Goal: Task Accomplishment & Management: Complete application form

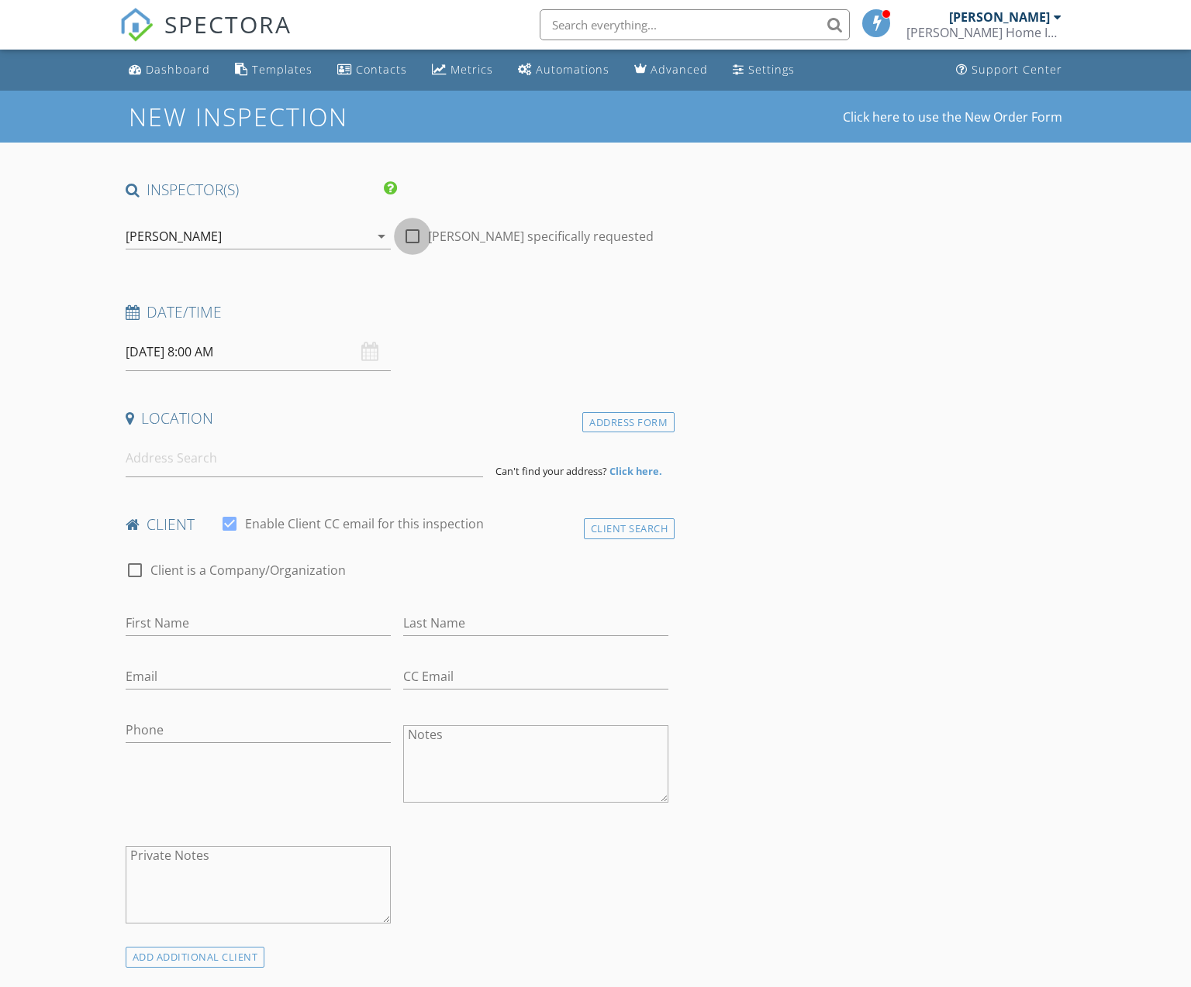
click at [408, 230] on div at bounding box center [412, 236] width 26 height 26
checkbox input "true"
click at [278, 357] on input "09/29/2025 8:00 AM" at bounding box center [258, 352] width 265 height 38
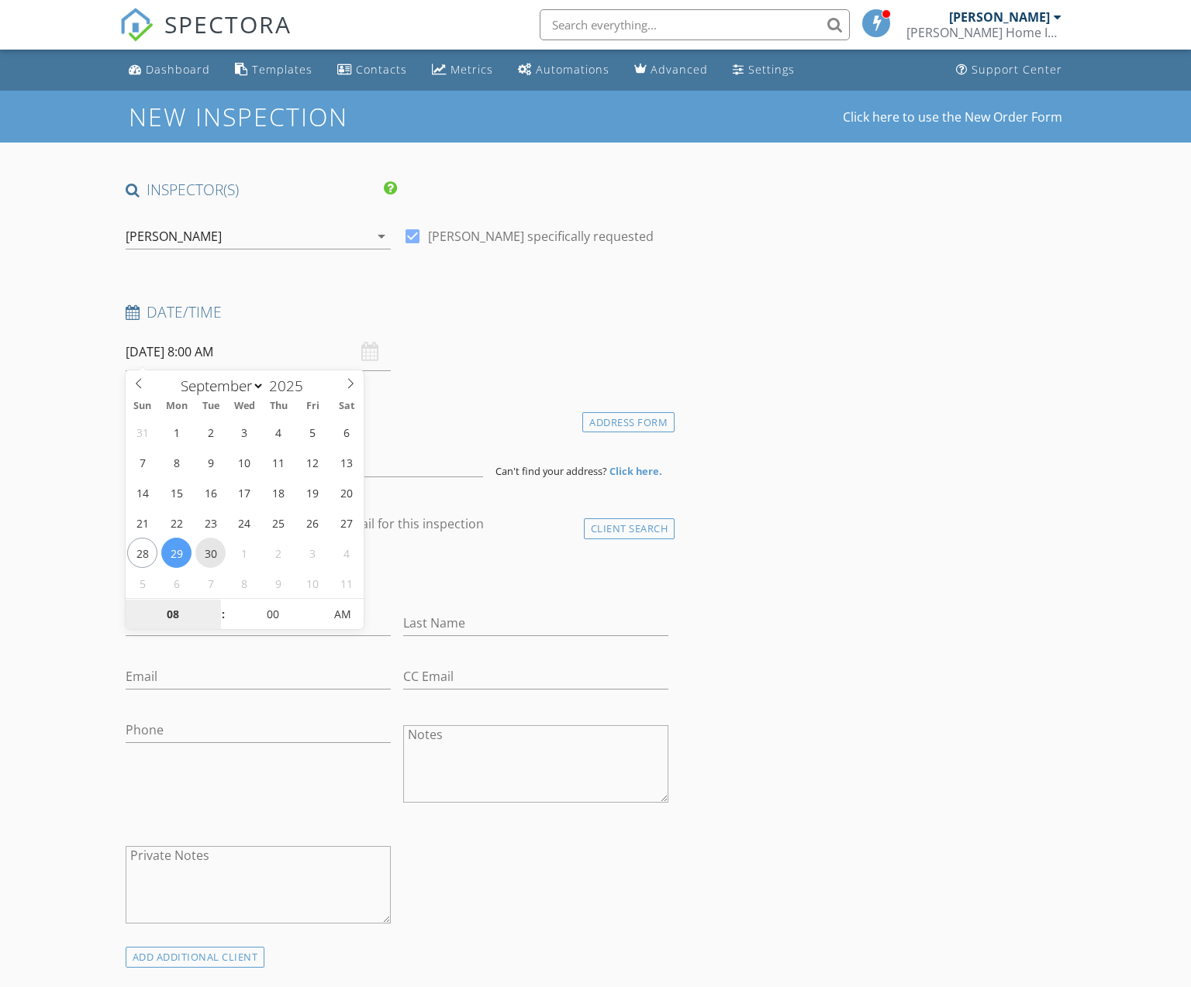
type input "09/30/2025 8:00 AM"
type input "09"
type input "09/30/2025 9:00 AM"
click at [215, 605] on span at bounding box center [215, 607] width 11 height 16
type input "10"
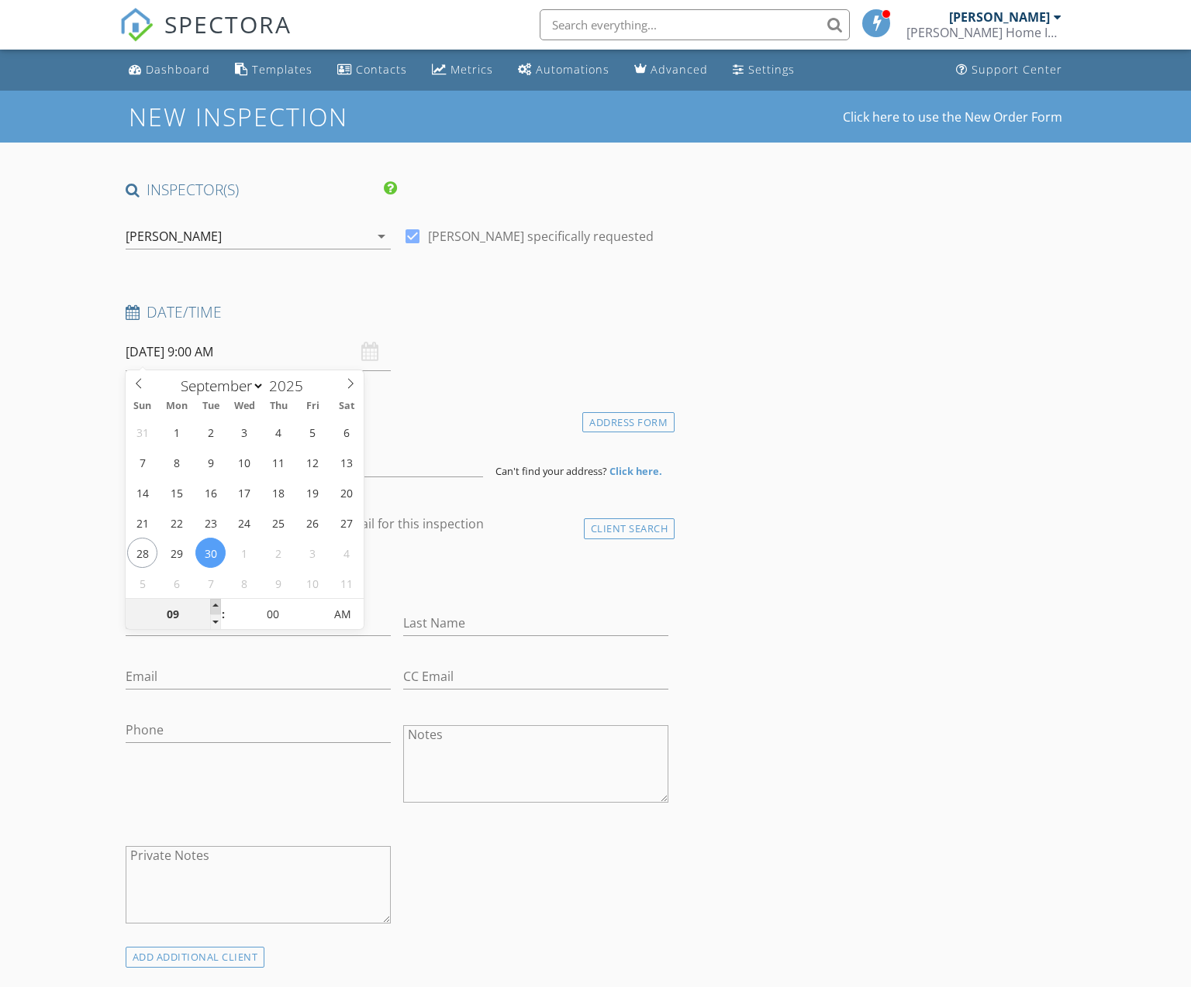
type input "09/30/2025 10:00 AM"
click at [215, 605] on span at bounding box center [215, 607] width 11 height 16
click at [509, 592] on div "check_box_outline_blank Client is a Company/Organization" at bounding box center [397, 578] width 543 height 40
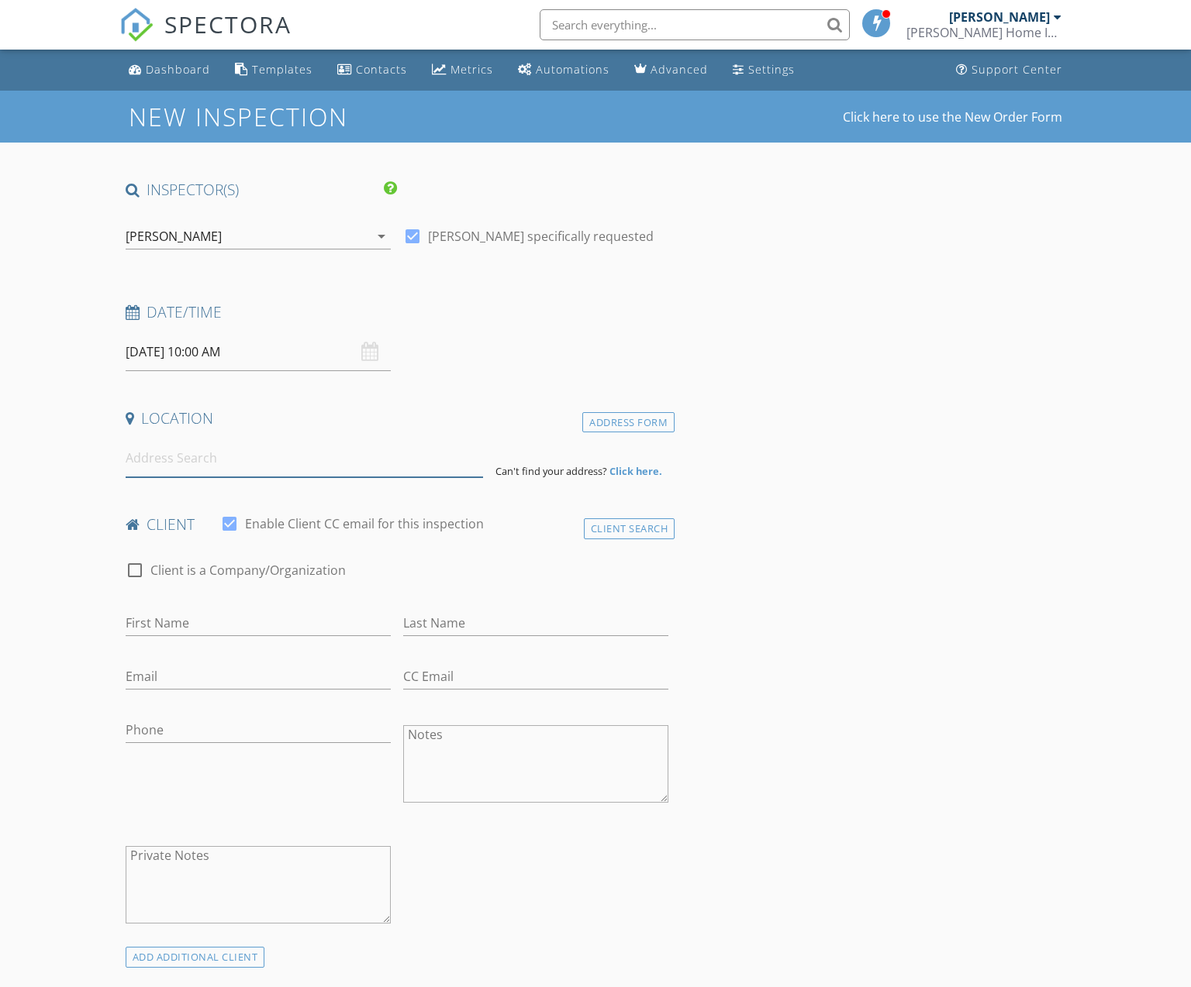
click at [281, 459] on input at bounding box center [305, 458] width 358 height 38
type input "1075 Fiddleback Dr."
click at [598, 424] on div "Address Form" at bounding box center [628, 422] width 92 height 21
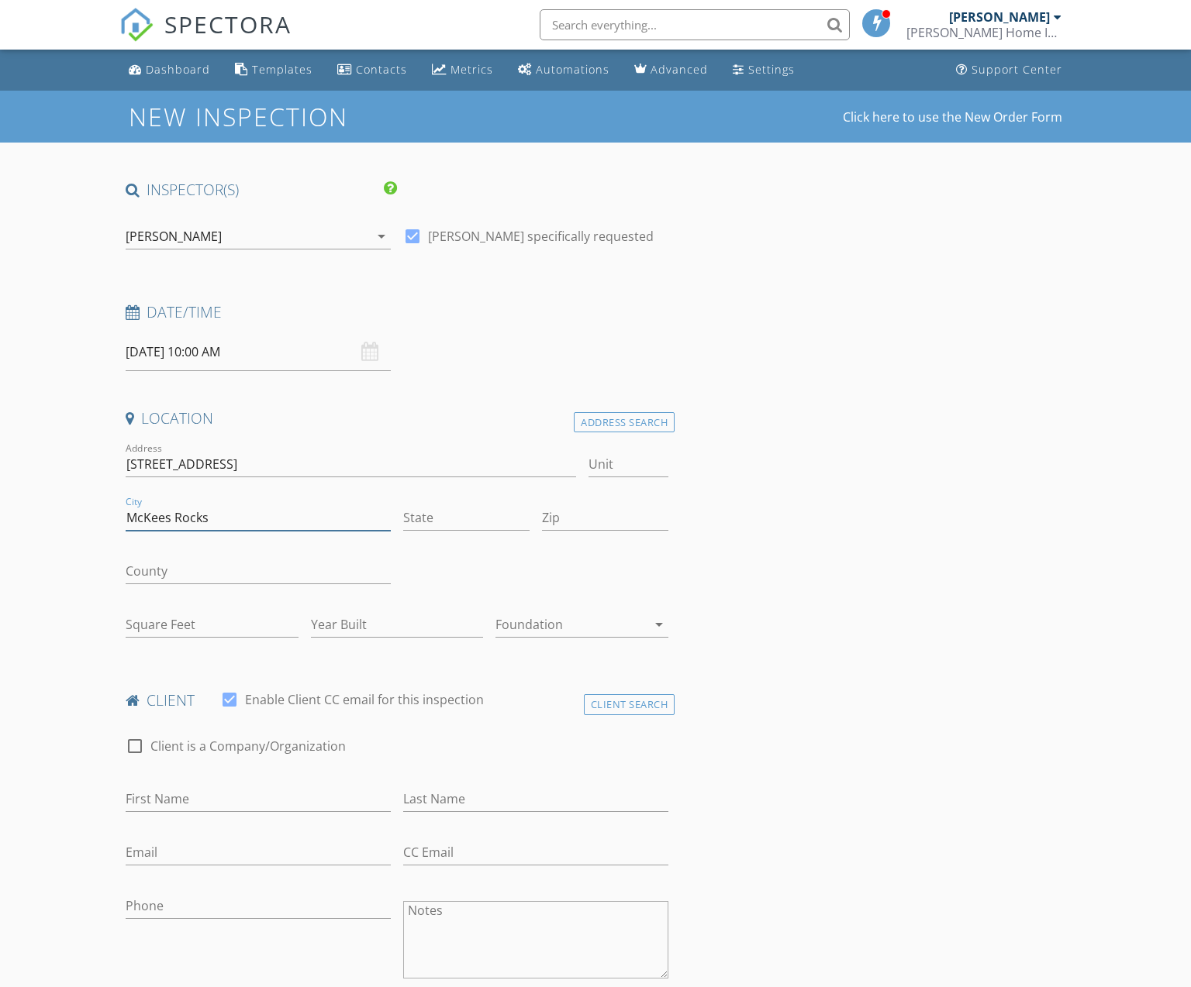
type input "McKees Rocks"
type input "PA"
type input "15136"
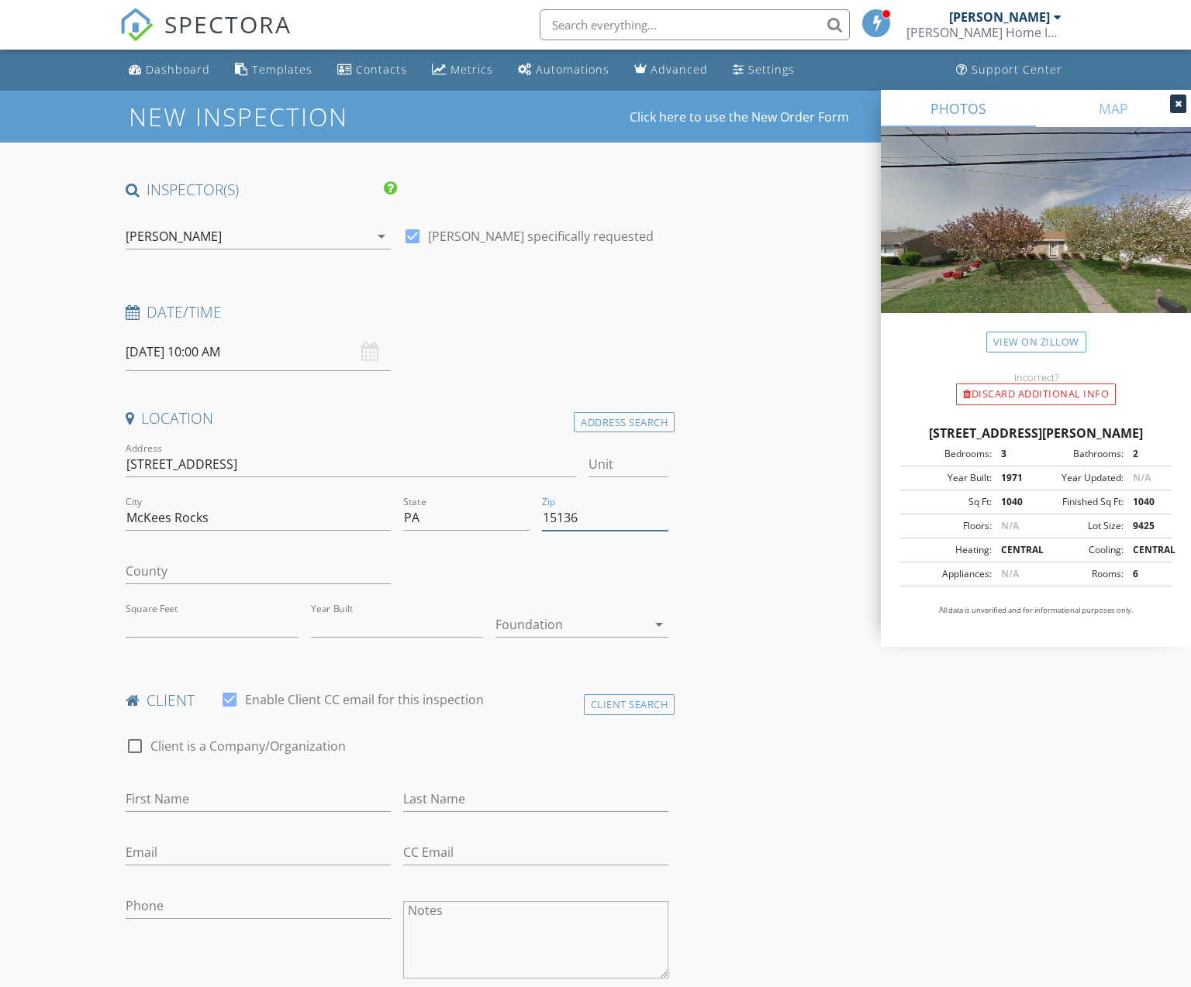
type input "1040"
type input "1971"
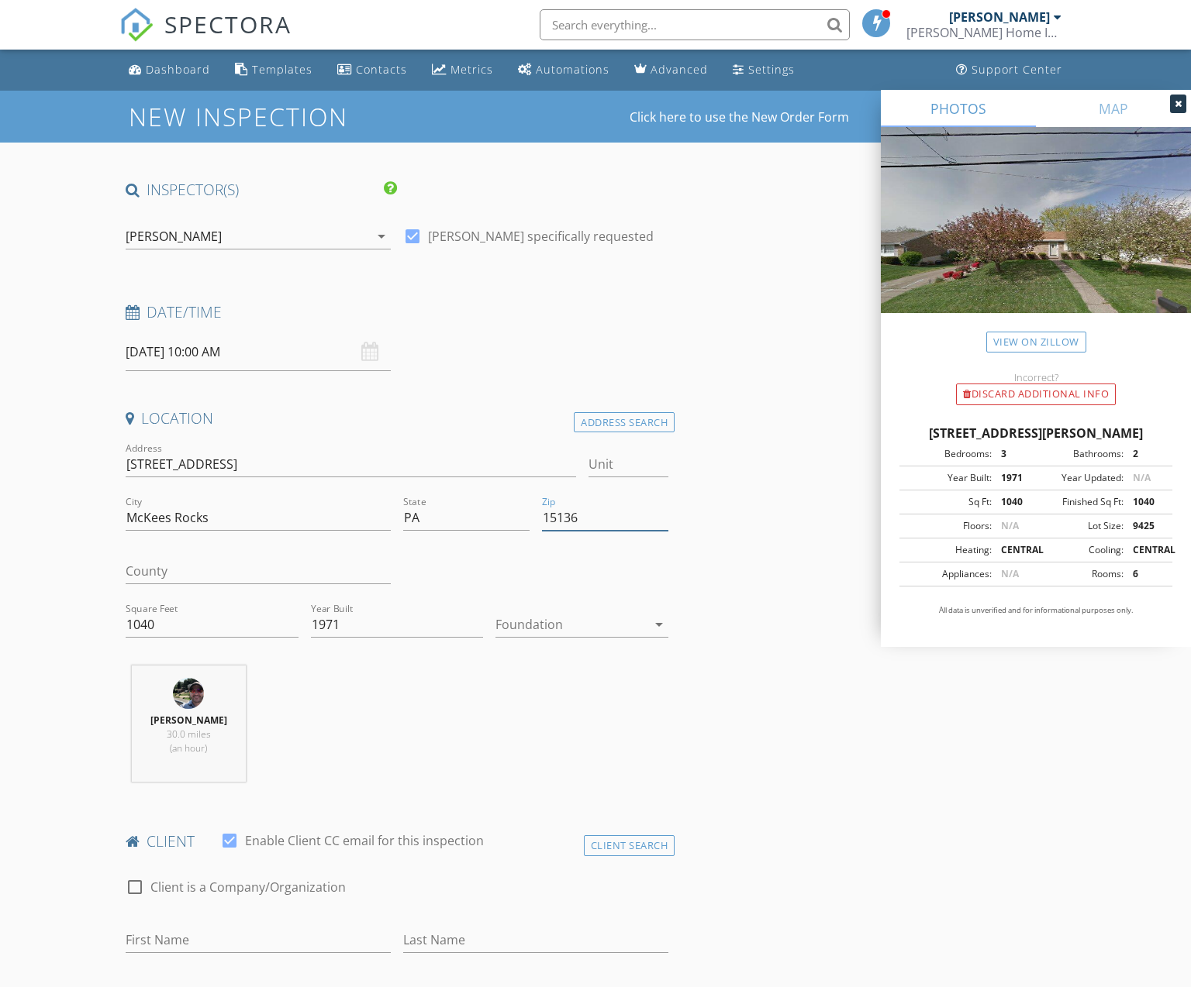
type input "15136"
type input "Allegheny"
click at [573, 624] on div at bounding box center [570, 624] width 151 height 25
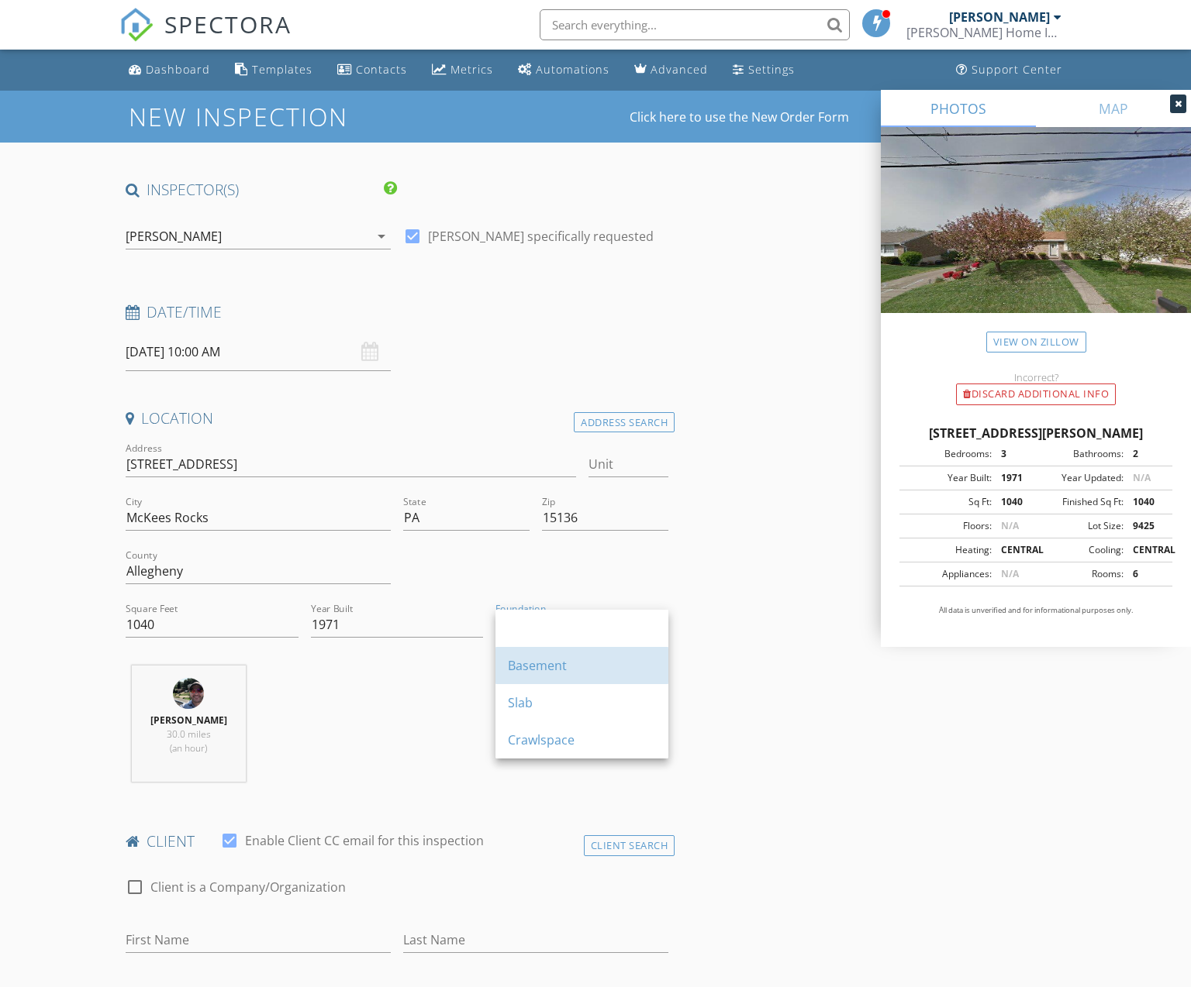
drag, startPoint x: 571, startPoint y: 667, endPoint x: 535, endPoint y: 669, distance: 36.5
click at [571, 667] on div "Basement" at bounding box center [582, 665] width 148 height 19
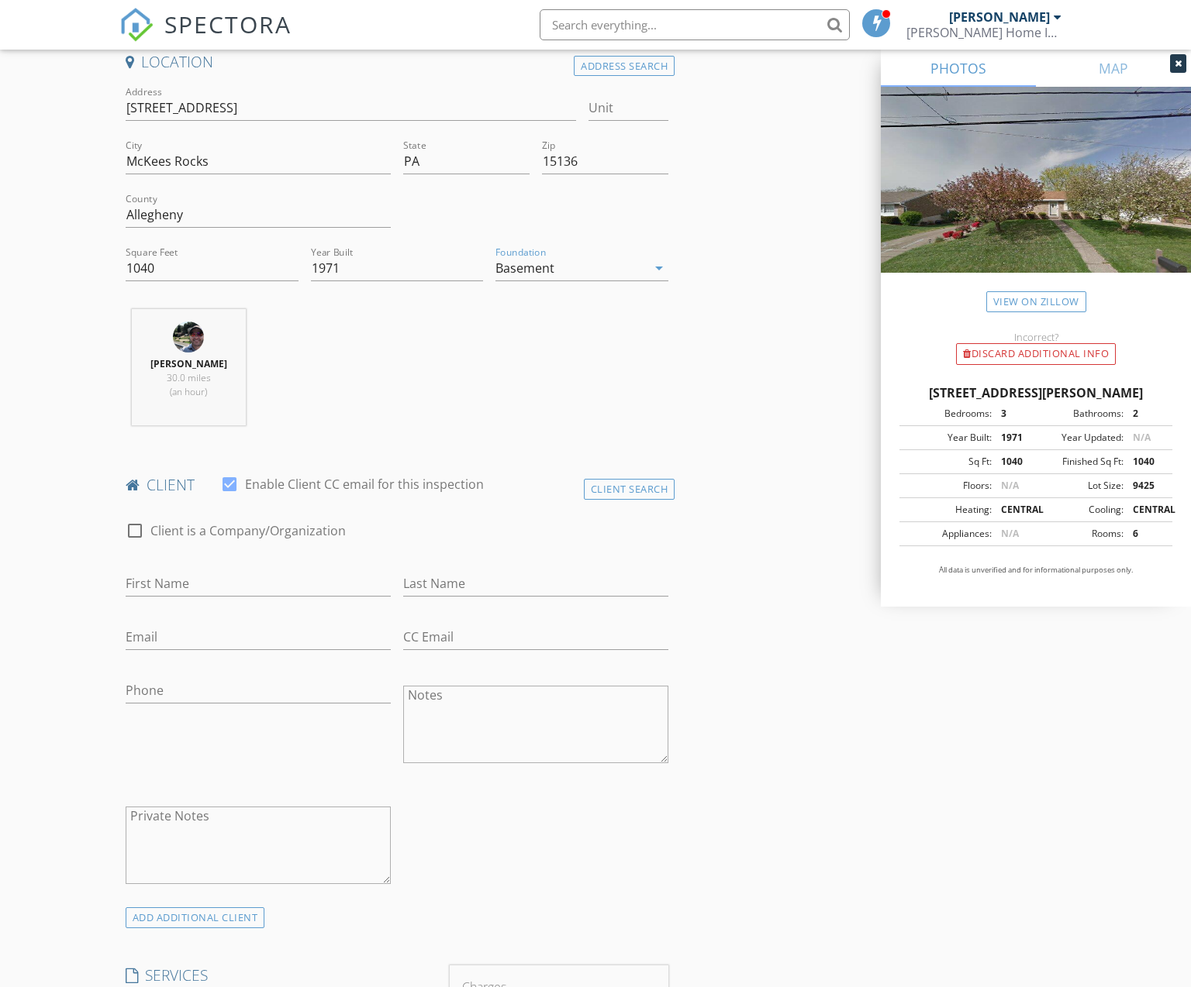
scroll to position [392, 0]
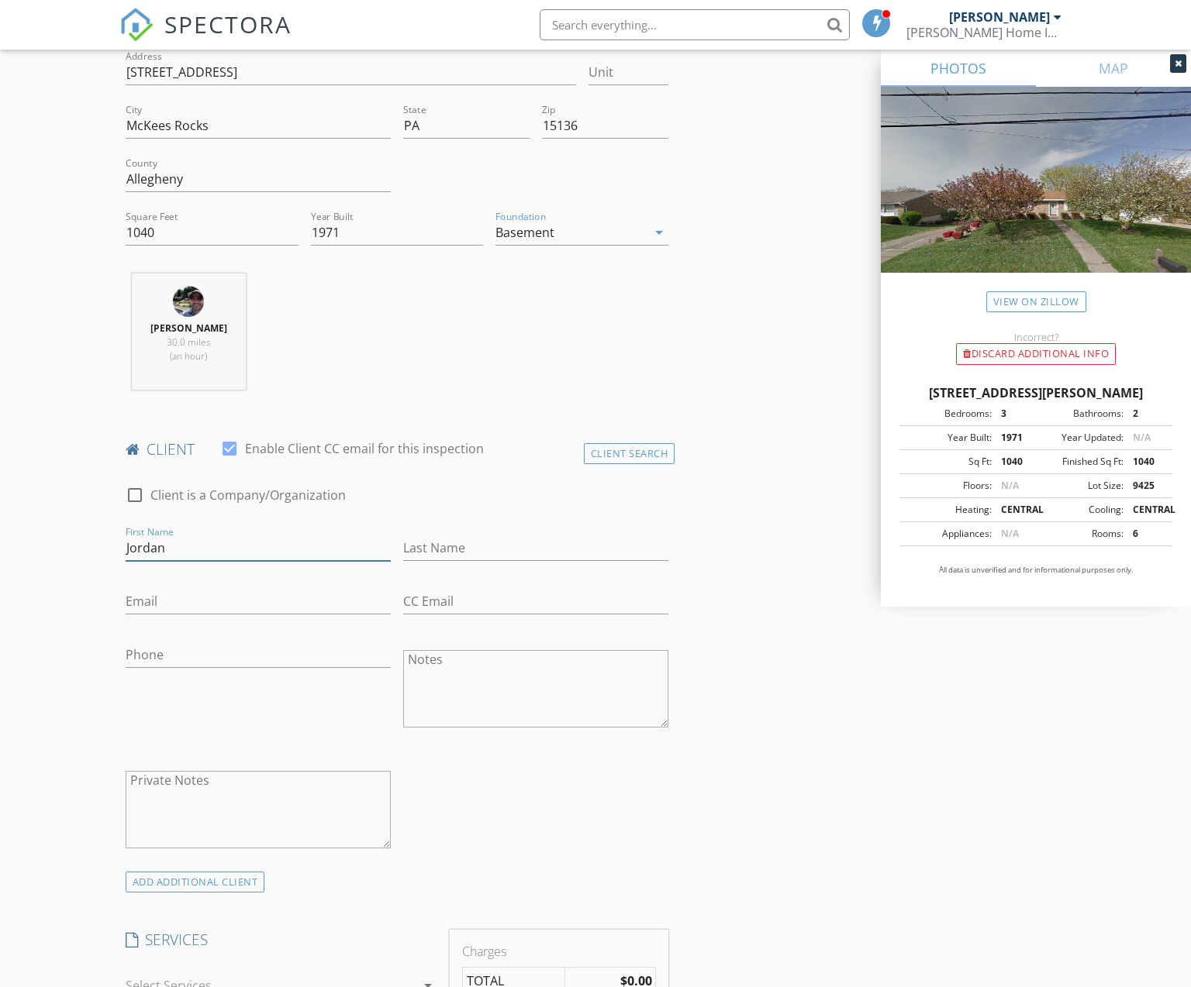
type input "Jordan"
click at [488, 544] on input "Last Name" at bounding box center [535, 549] width 265 height 26
type input "Kirkwood"
click at [279, 603] on input "Email" at bounding box center [258, 602] width 265 height 26
type input "jordankirkwood@gmail.com"
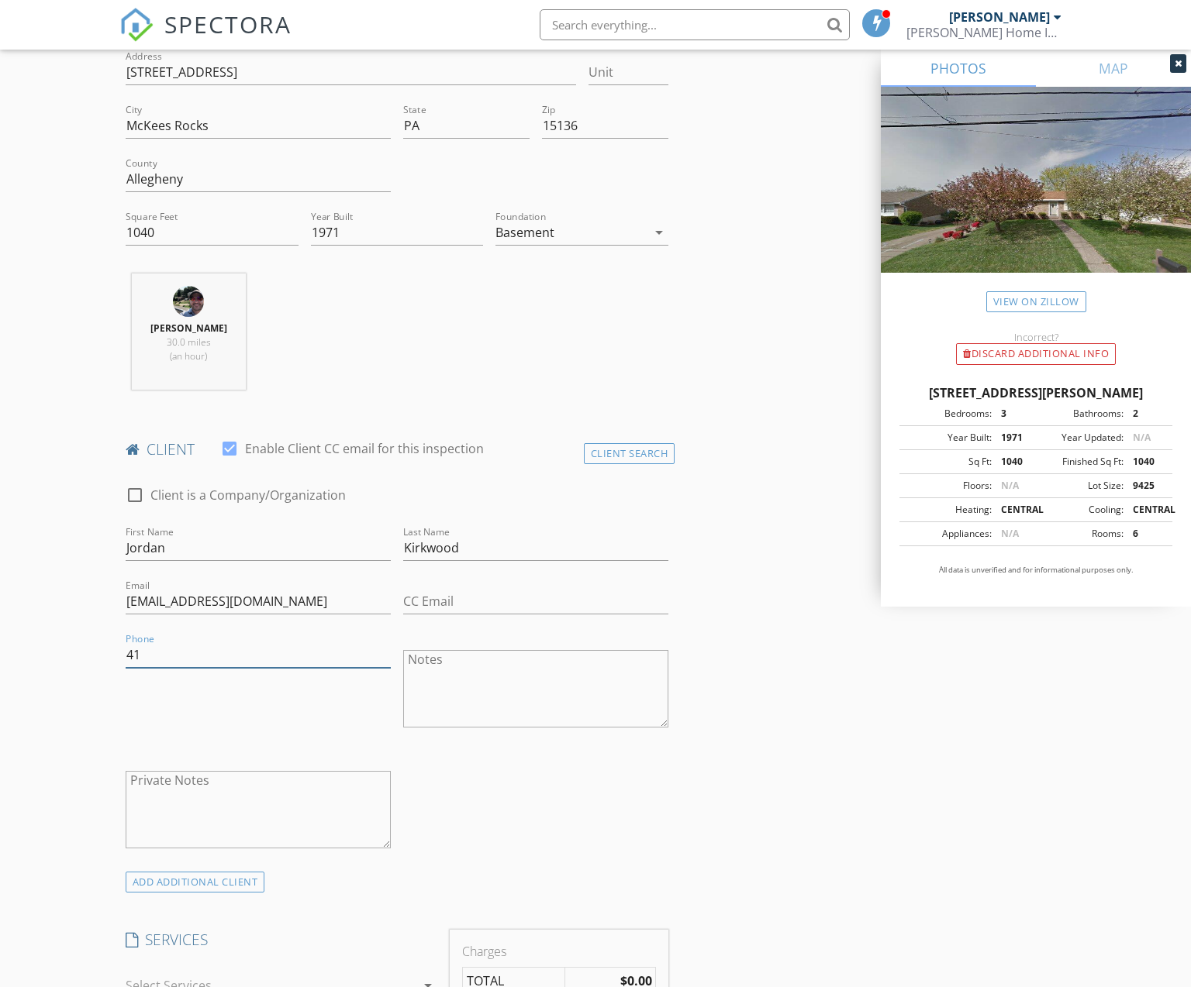
type input "4"
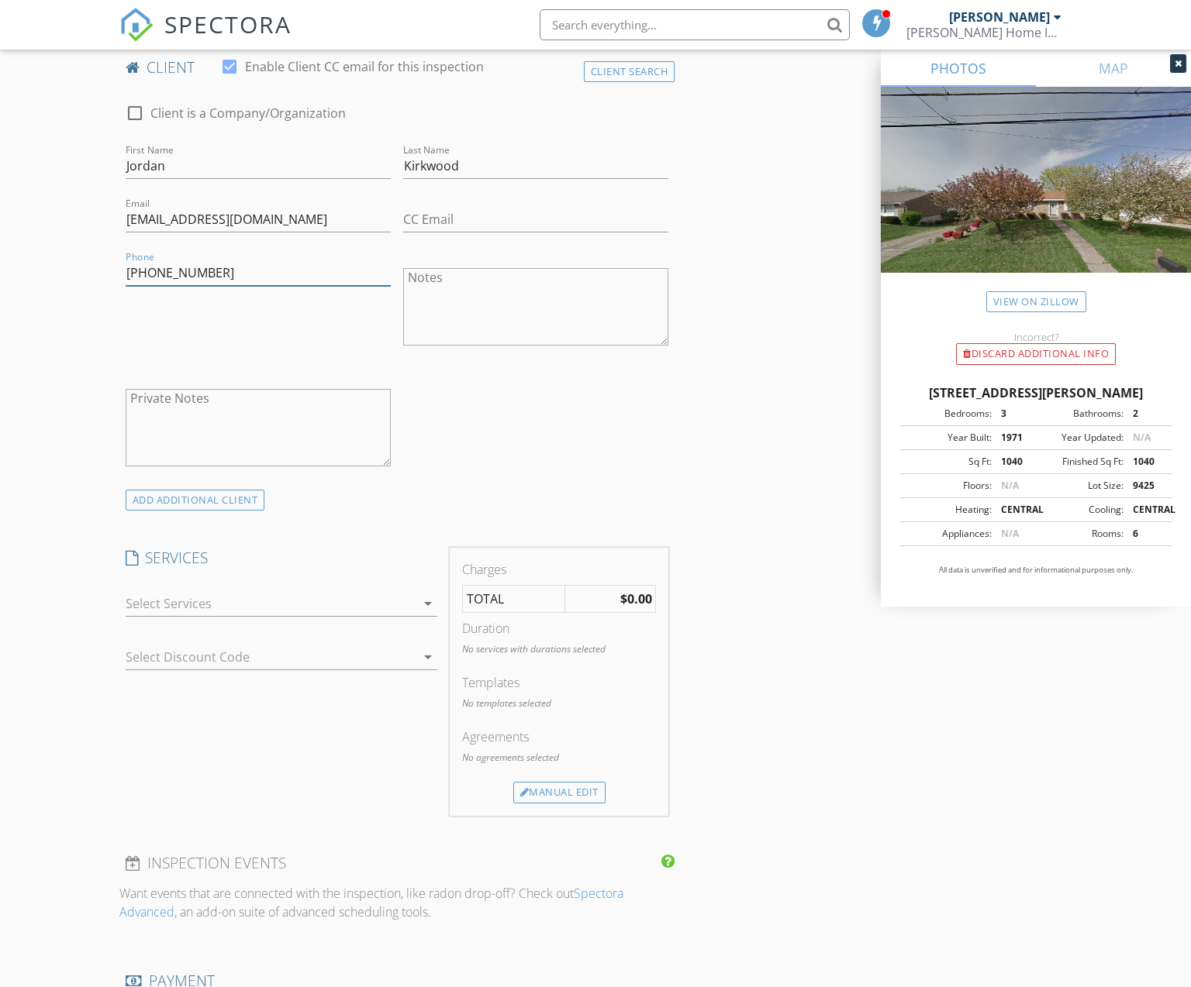
scroll to position [776, 0]
type input "724-674-2368"
click at [236, 598] on div at bounding box center [271, 602] width 290 height 25
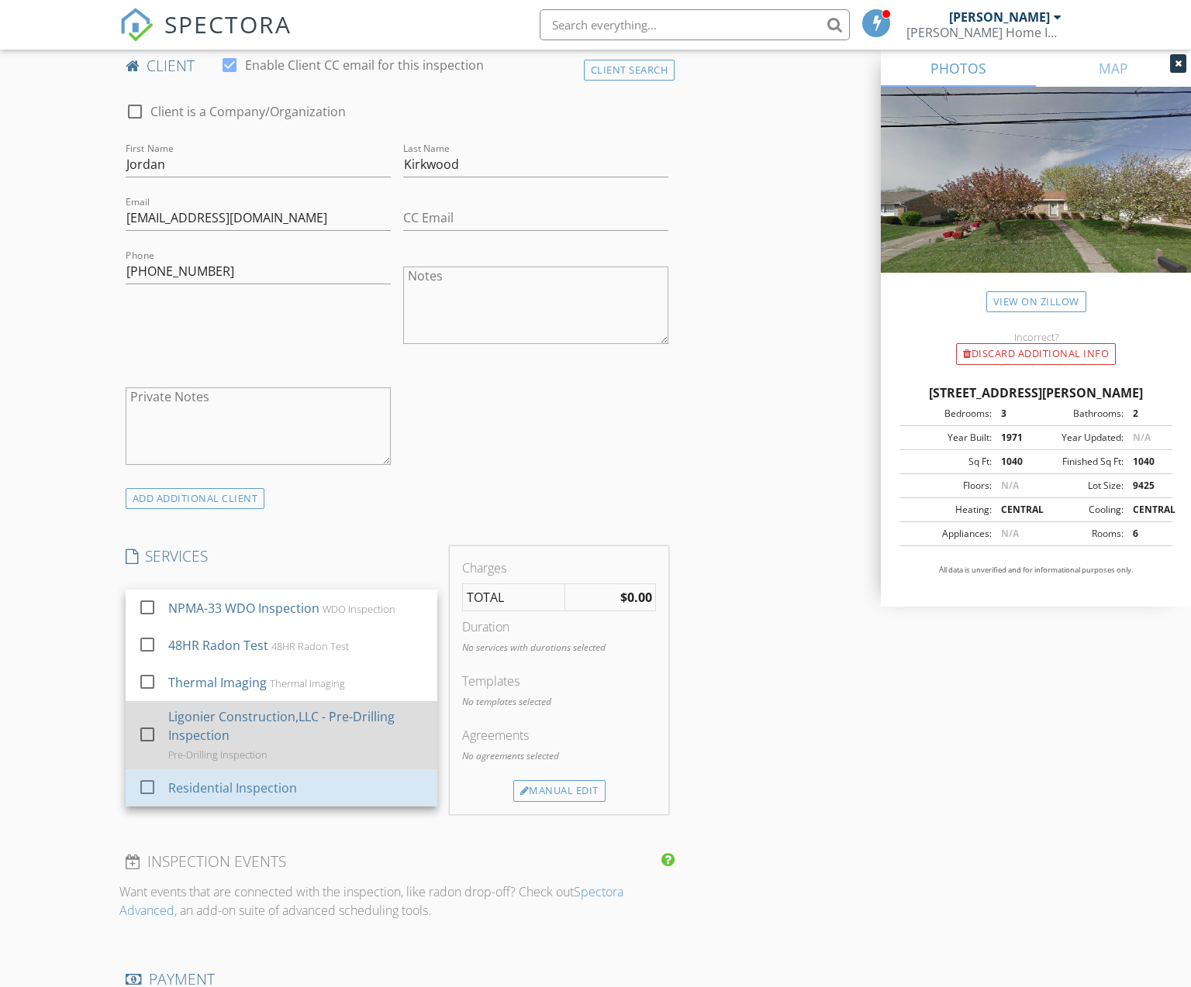
drag, startPoint x: 284, startPoint y: 781, endPoint x: 274, endPoint y: 727, distance: 55.2
click at [284, 781] on div "Residential Inspection" at bounding box center [231, 788] width 129 height 19
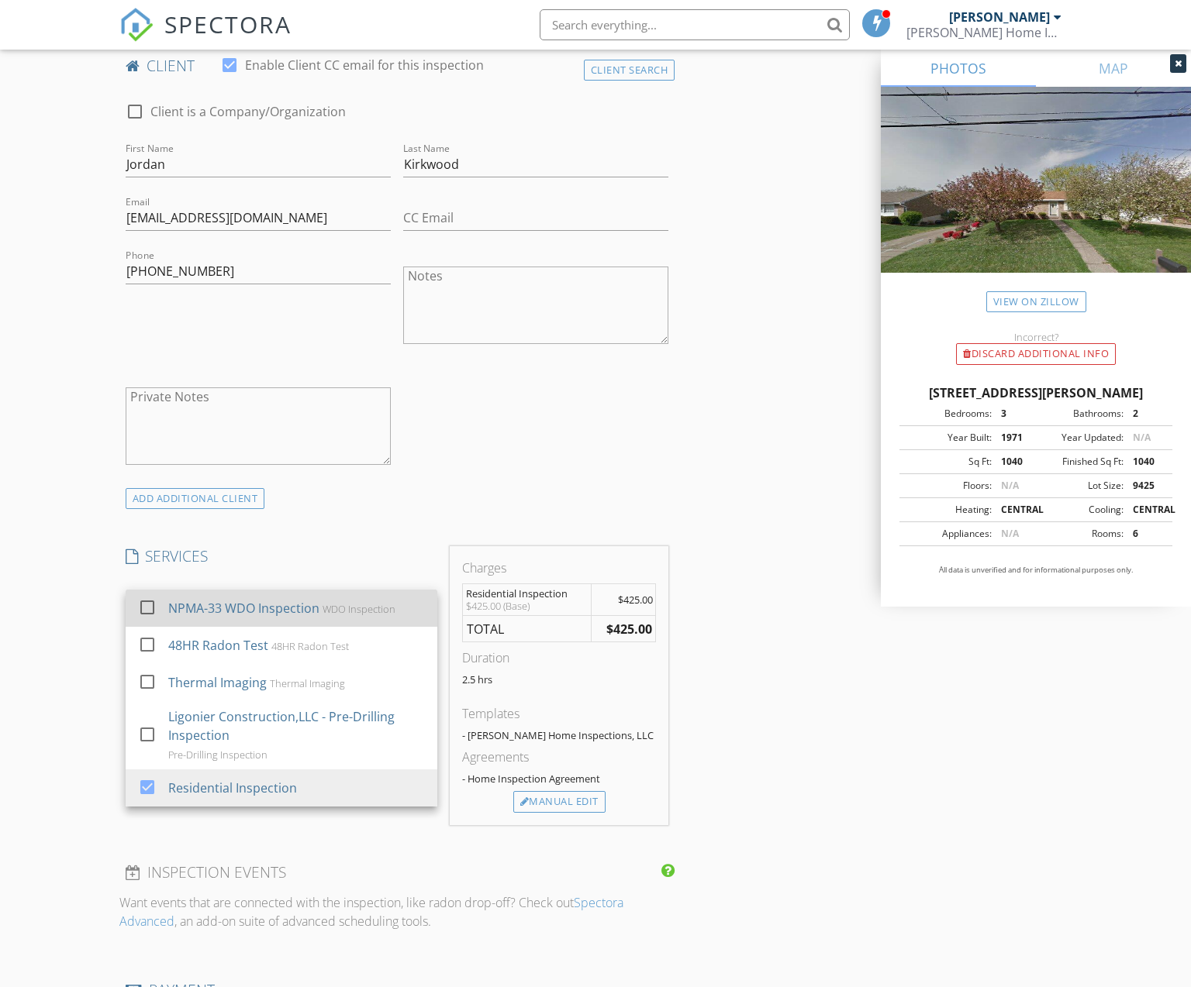
click at [239, 602] on div "NPMA-33 WDO Inspection" at bounding box center [242, 608] width 151 height 19
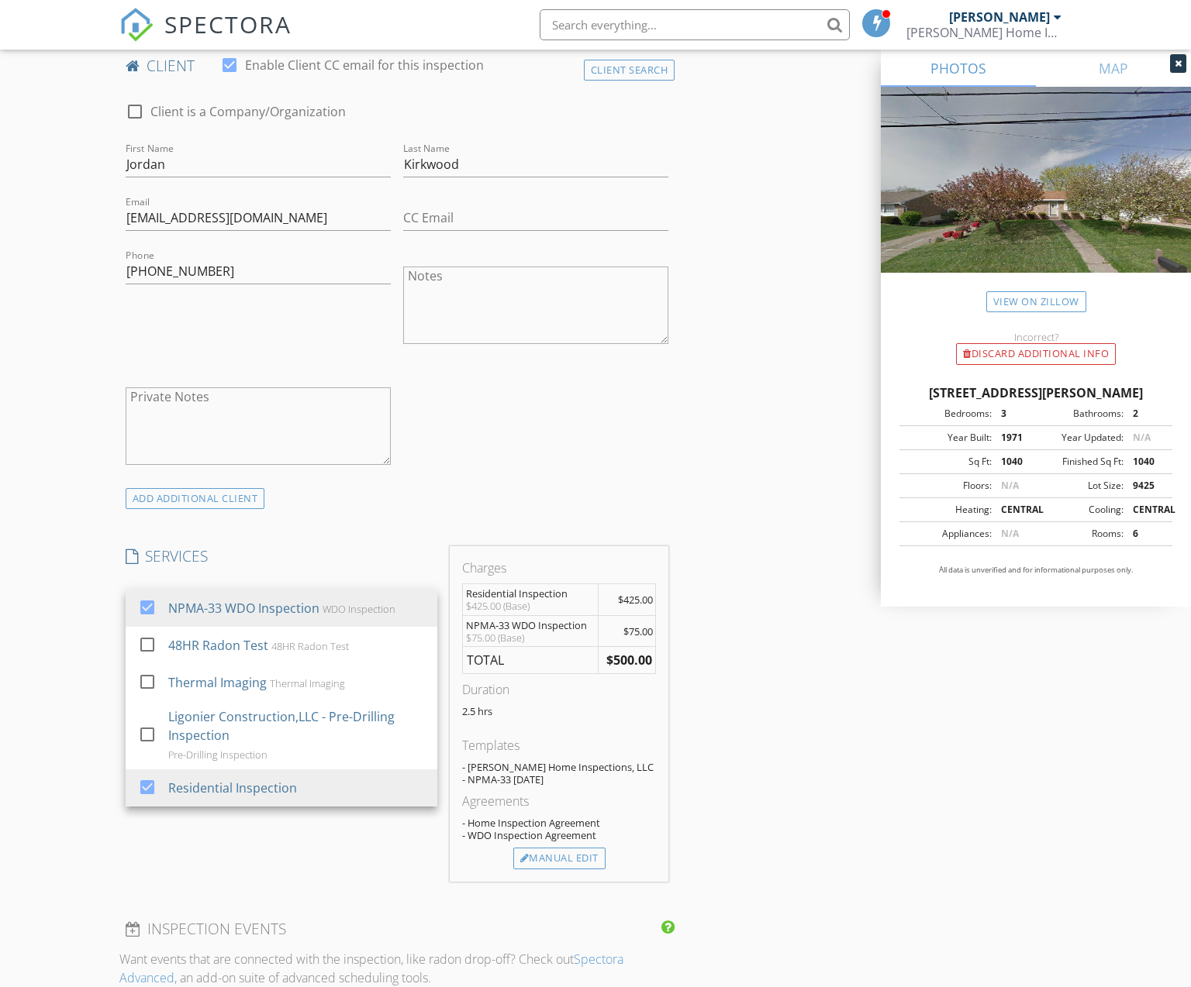
drag, startPoint x: 581, startPoint y: 847, endPoint x: 591, endPoint y: 837, distance: 14.2
click at [581, 848] on div "Manual Edit" at bounding box center [559, 859] width 92 height 22
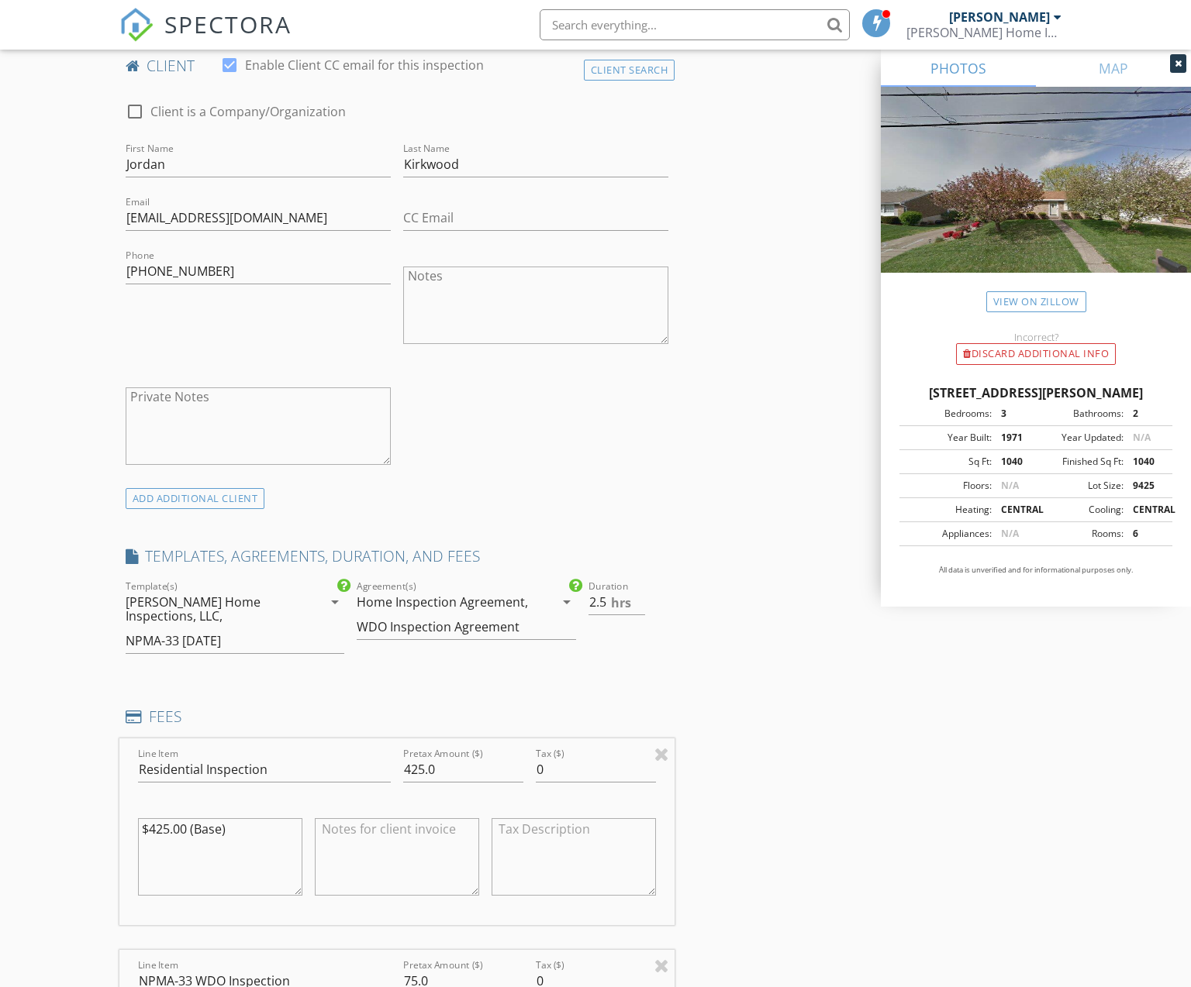
click at [488, 620] on div "WDO Inspection Agreement" at bounding box center [438, 627] width 163 height 14
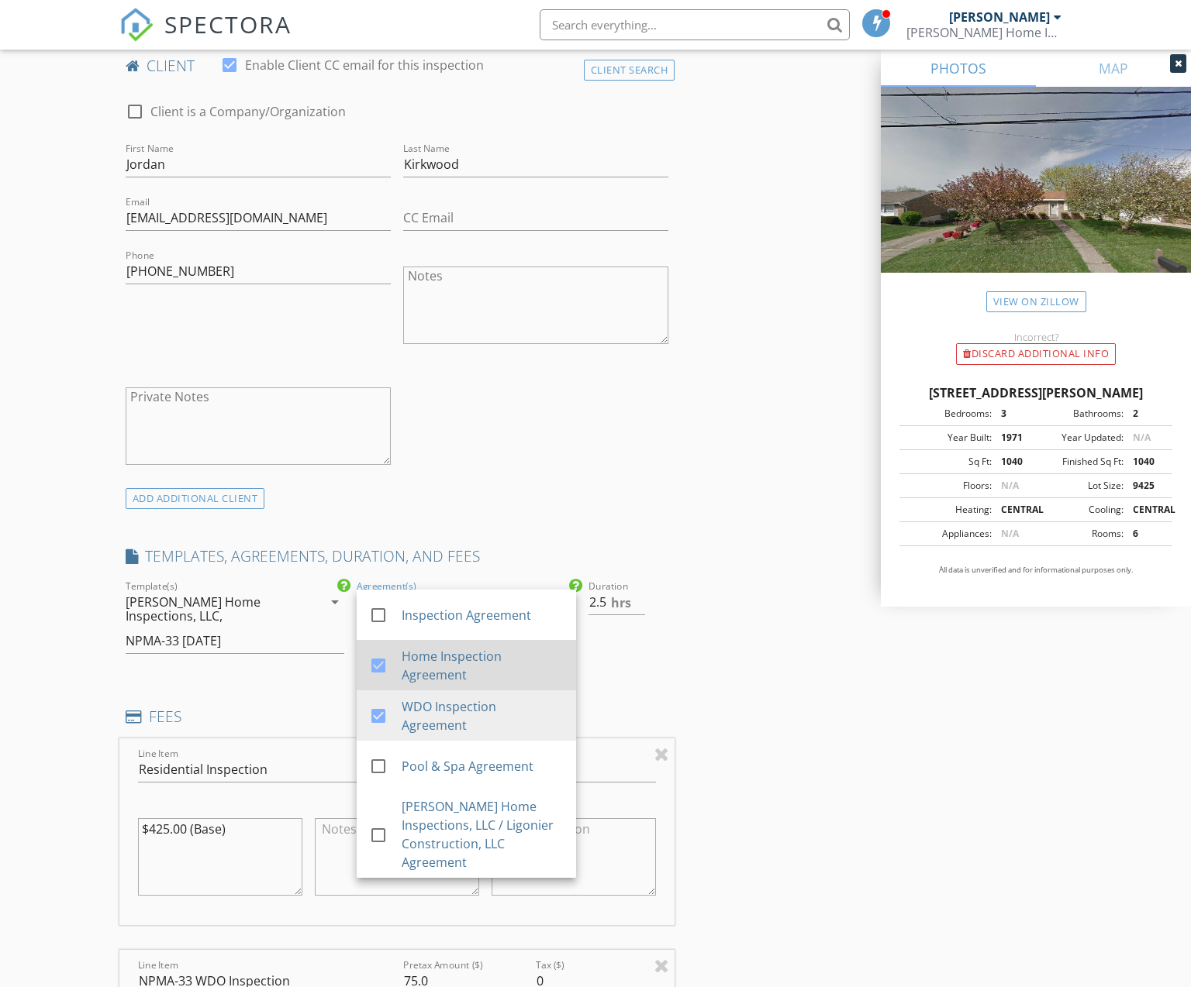
click at [440, 667] on div "Home Inspection Agreement" at bounding box center [482, 665] width 162 height 37
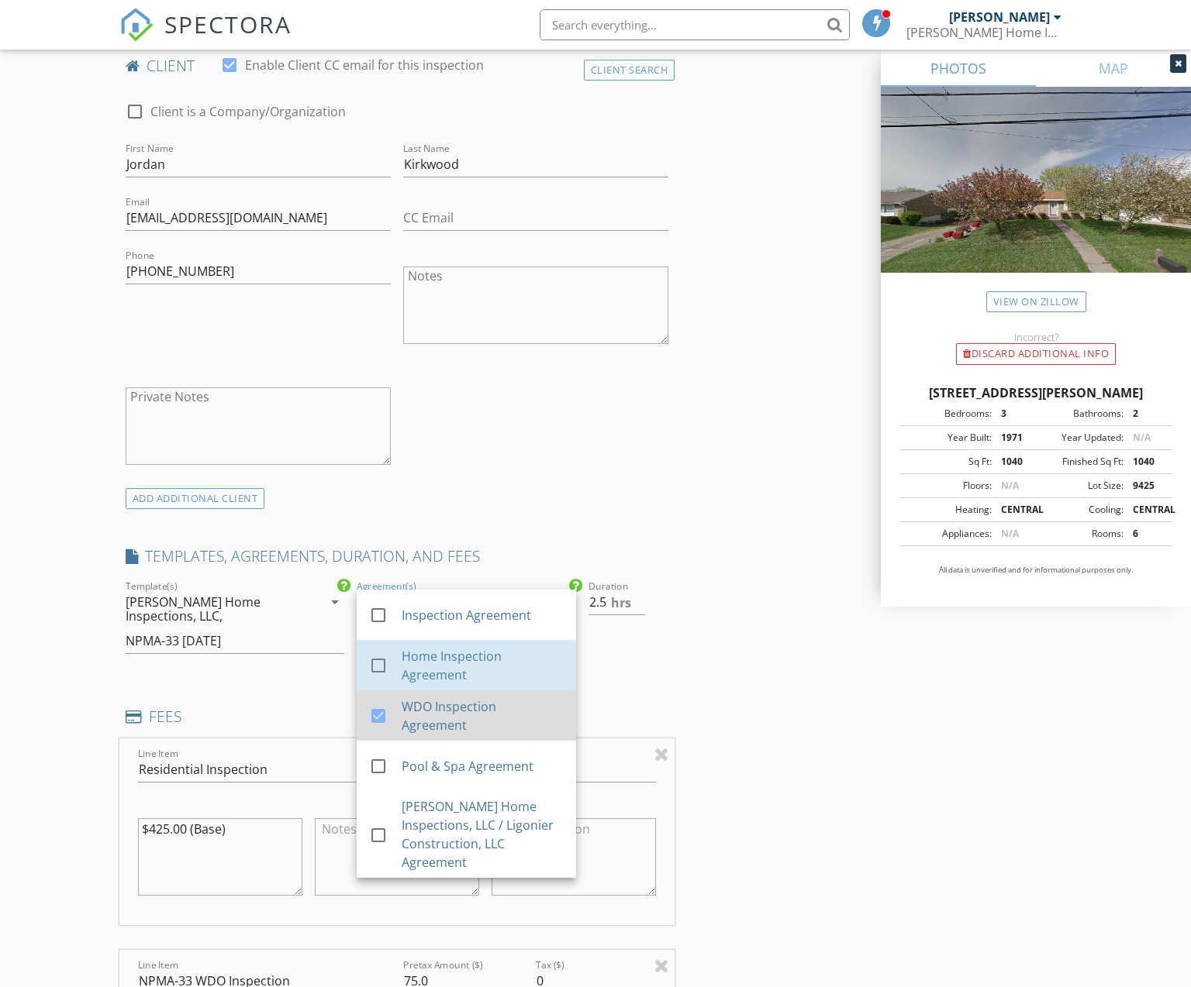
drag, startPoint x: 440, startPoint y: 670, endPoint x: 442, endPoint y: 711, distance: 40.3
click at [440, 671] on div "Home Inspection Agreement" at bounding box center [482, 665] width 162 height 37
click at [445, 722] on div "check_box WDO Inspection Agreement" at bounding box center [466, 716] width 195 height 38
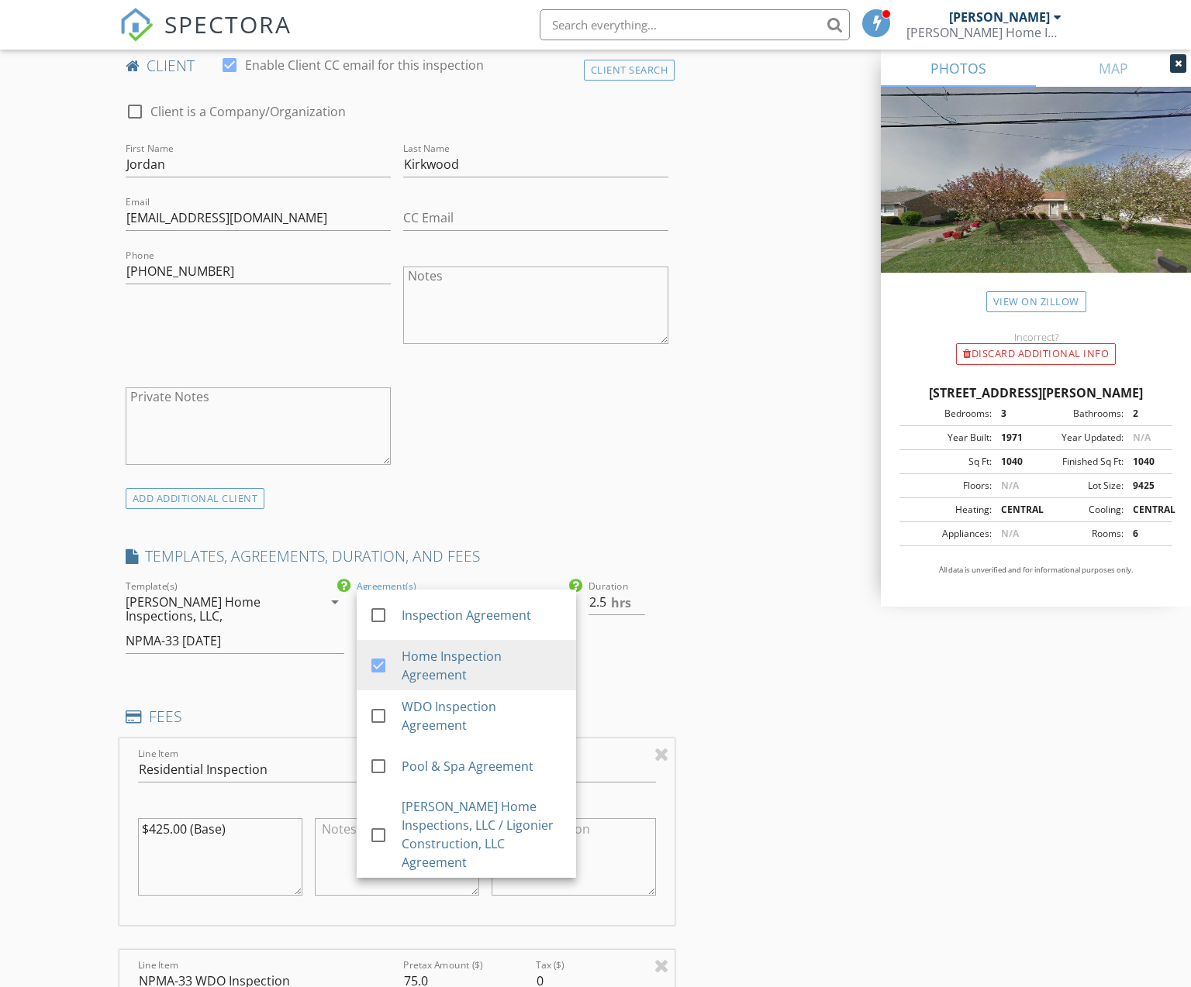
click at [618, 719] on h4 "FEES" at bounding box center [397, 717] width 543 height 20
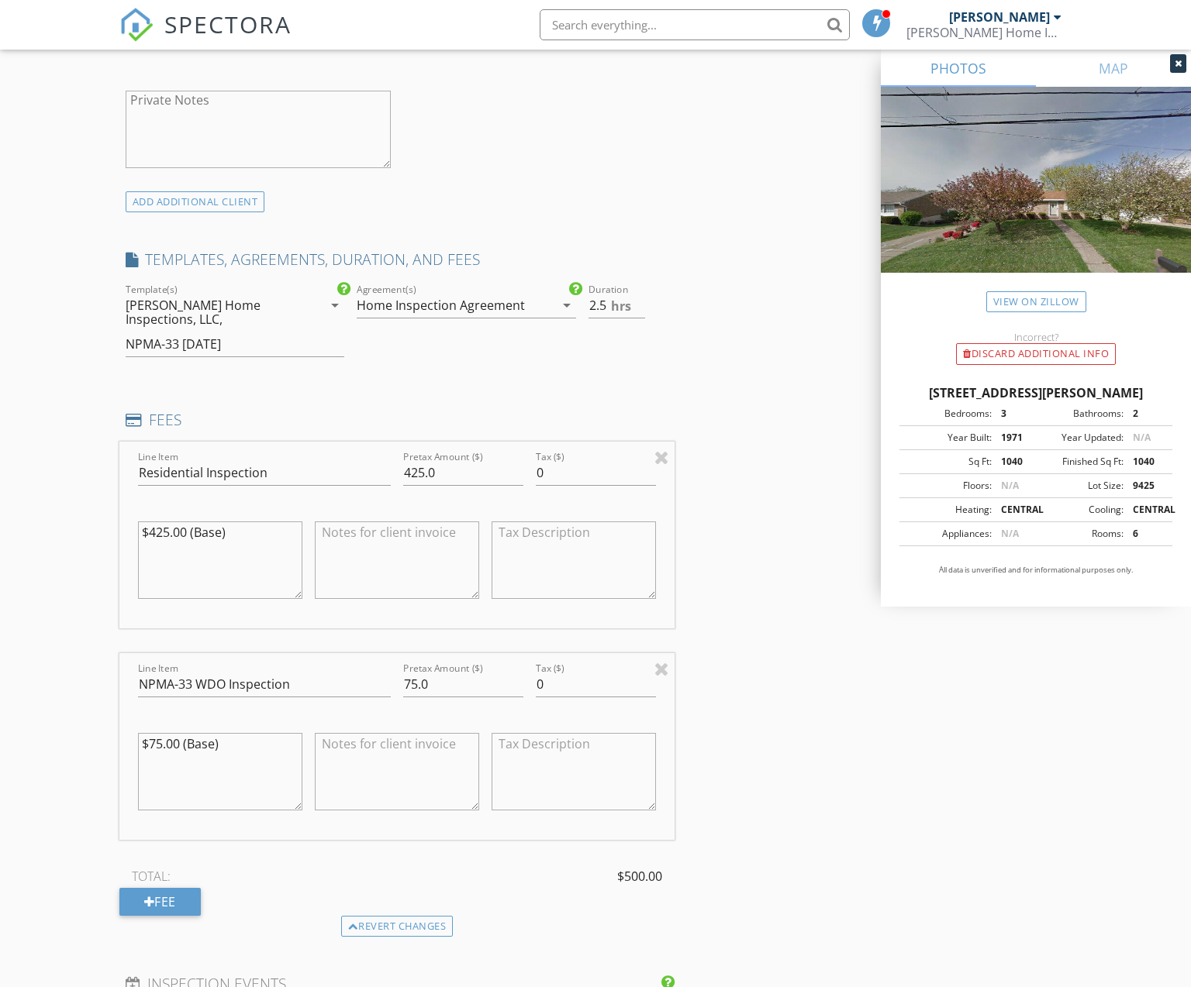
scroll to position [1076, 0]
click at [446, 469] on input "425.0" at bounding box center [463, 470] width 120 height 26
type input "425.00"
click at [412, 674] on input "75.0" at bounding box center [463, 683] width 120 height 26
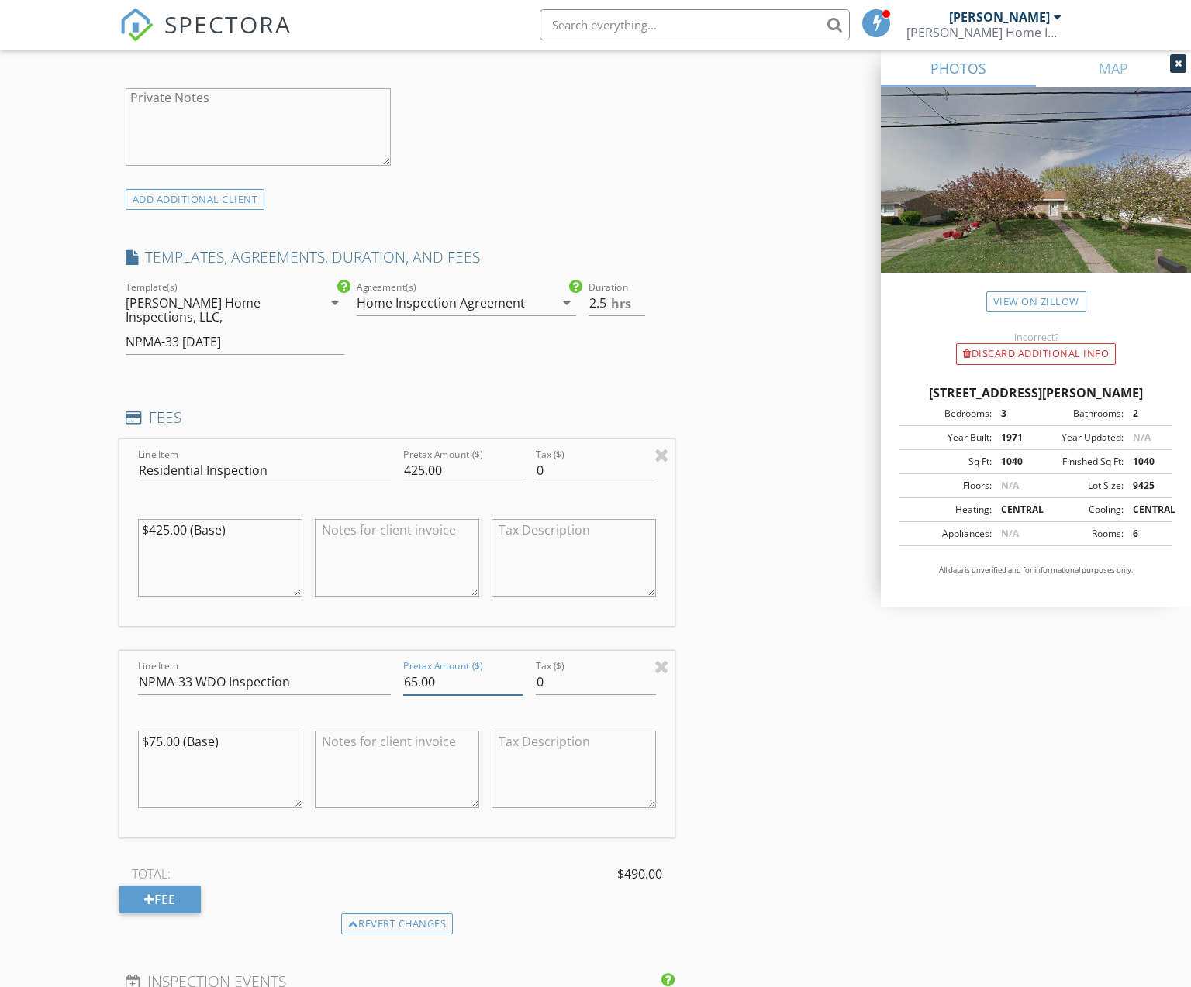
type input "65.00"
click at [746, 777] on div "INSPECTOR(S) check_box Jonathan Helman PRIMARY Jonathan Helman arrow_drop_down …" at bounding box center [595, 585] width 953 height 2961
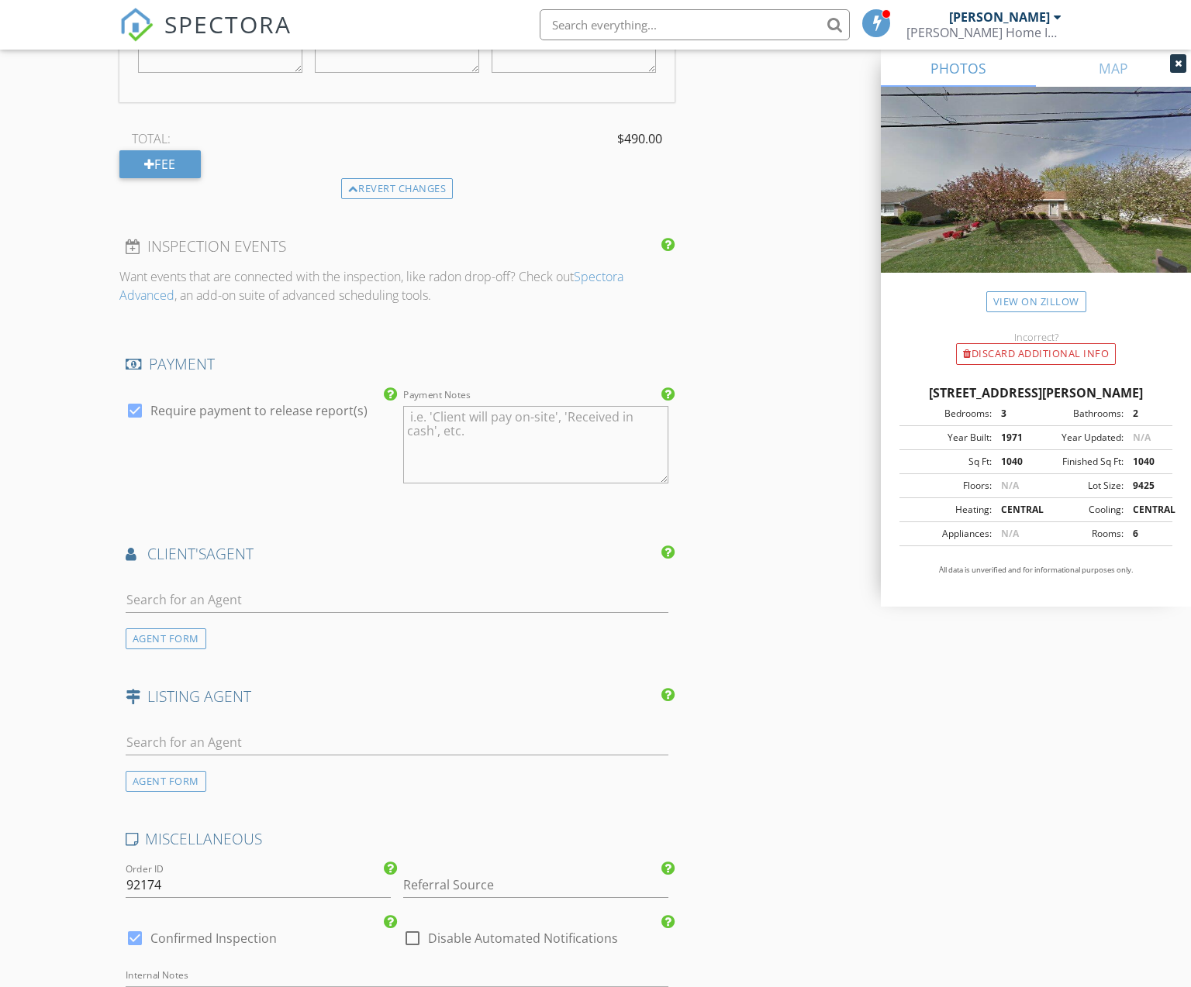
scroll to position [1842, 0]
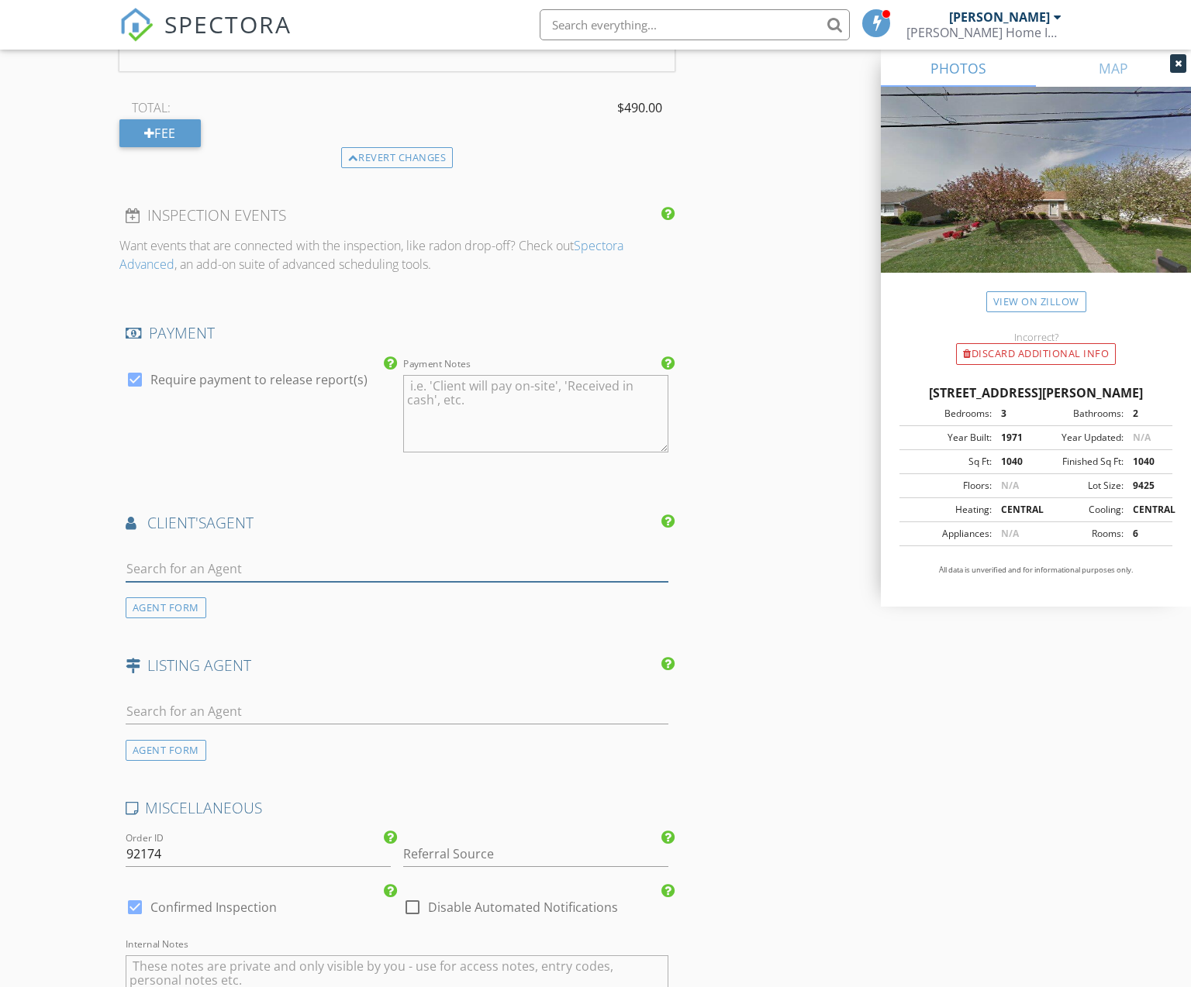
click at [198, 566] on input "text" at bounding box center [397, 570] width 543 height 26
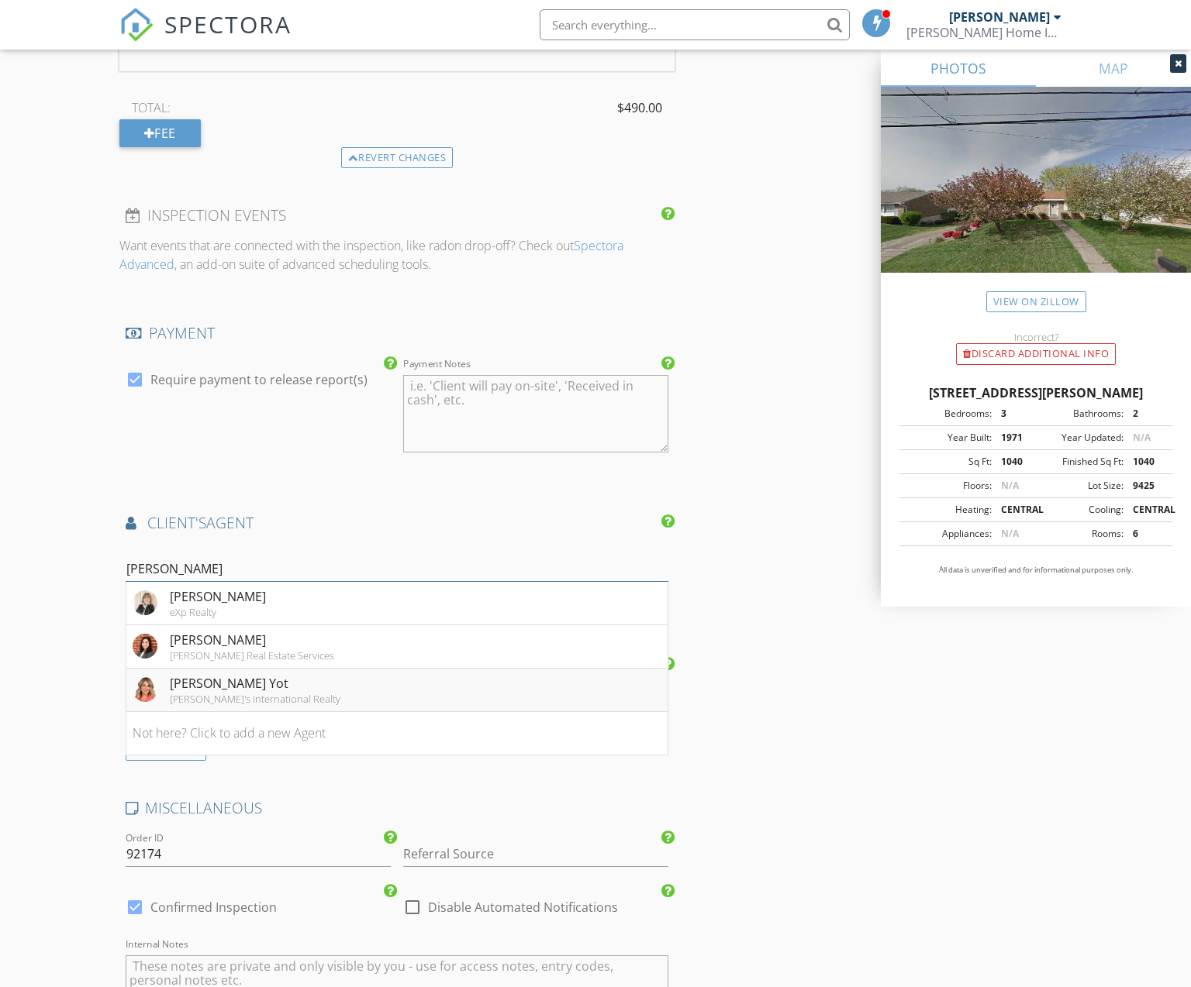
type input "Kim"
click at [267, 678] on div "Kimberly D. Yot" at bounding box center [255, 683] width 171 height 19
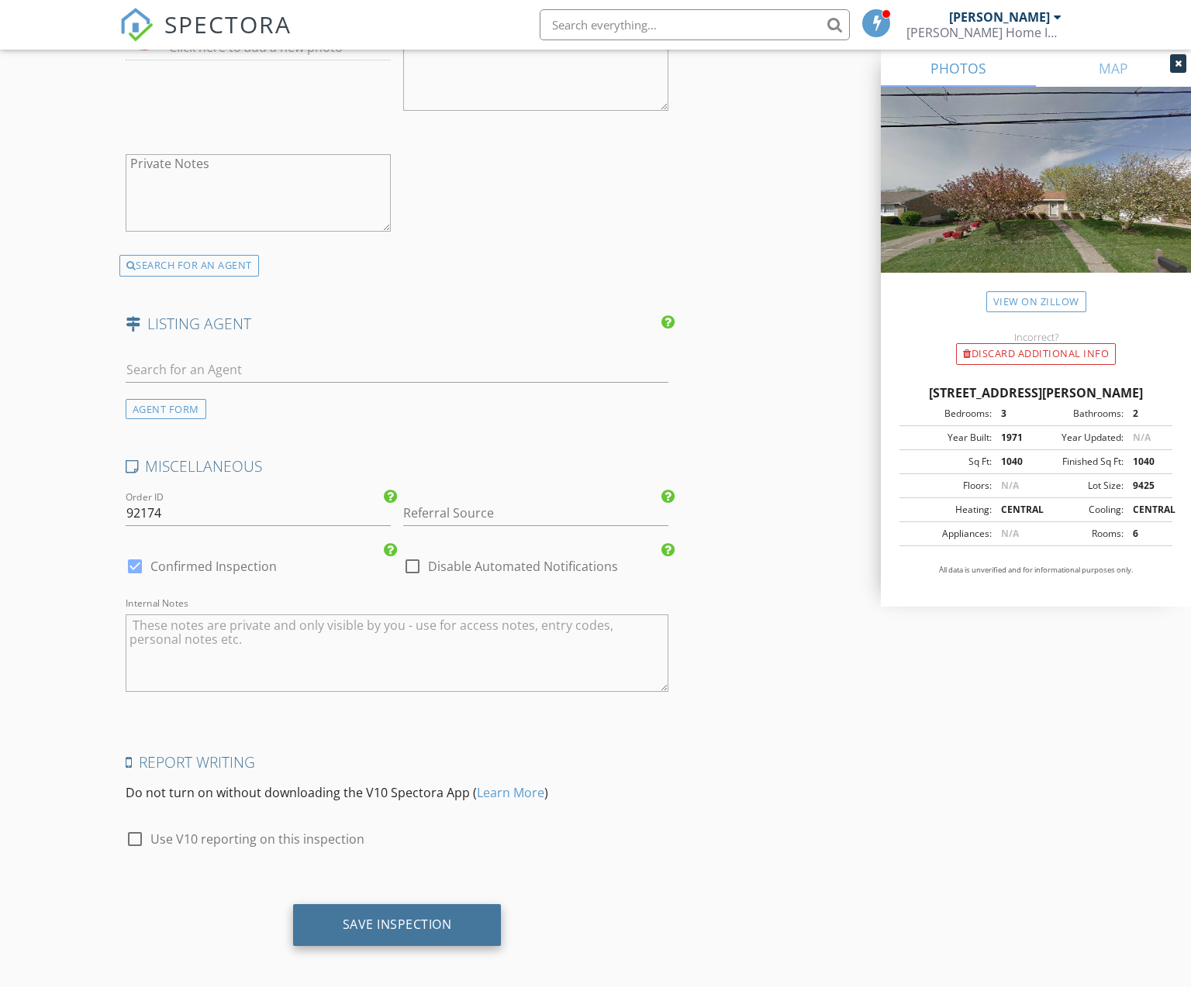
scroll to position [2535, 0]
click at [398, 925] on div "Save Inspection" at bounding box center [397, 926] width 208 height 42
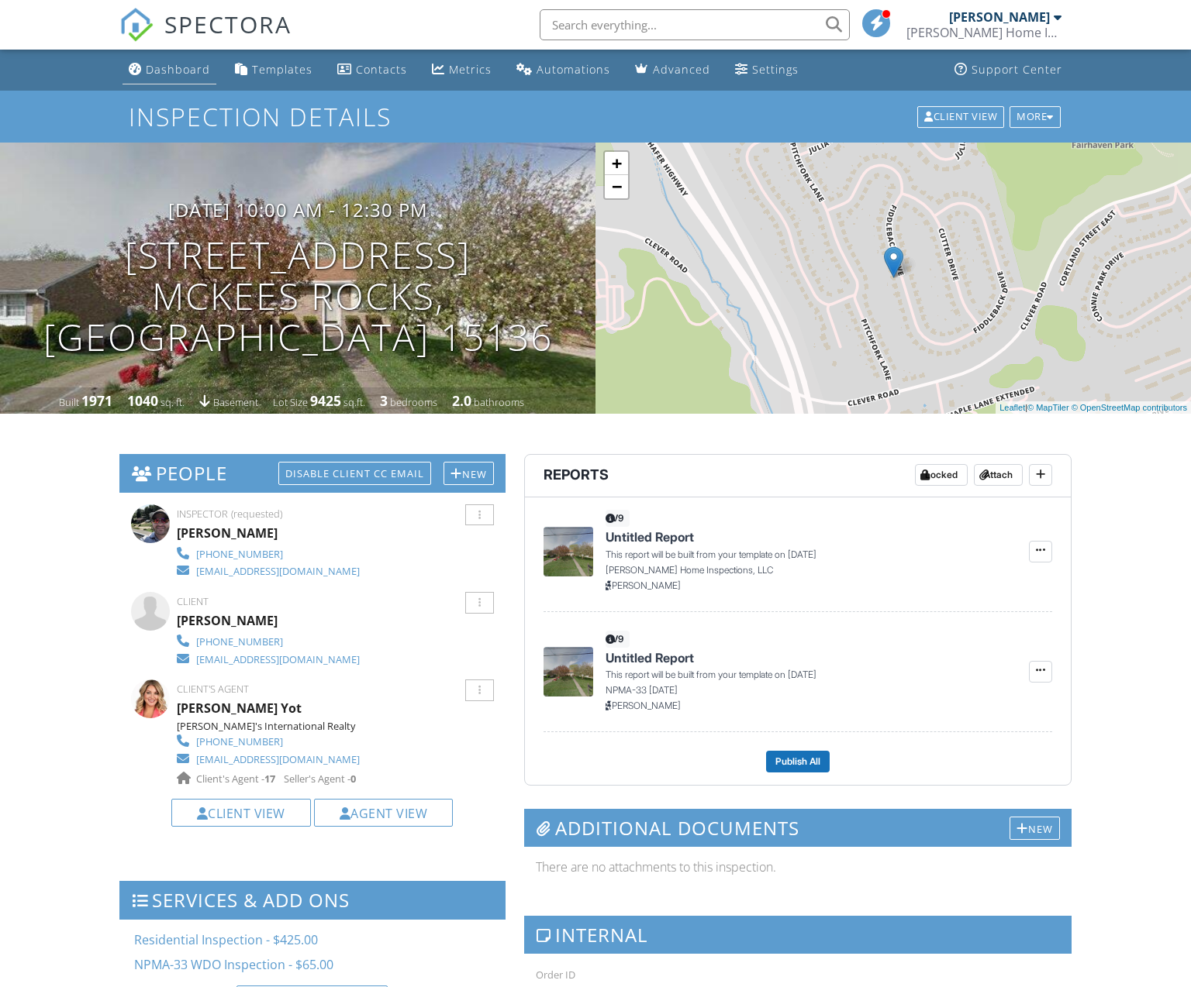
click at [157, 73] on div "Dashboard" at bounding box center [178, 69] width 64 height 15
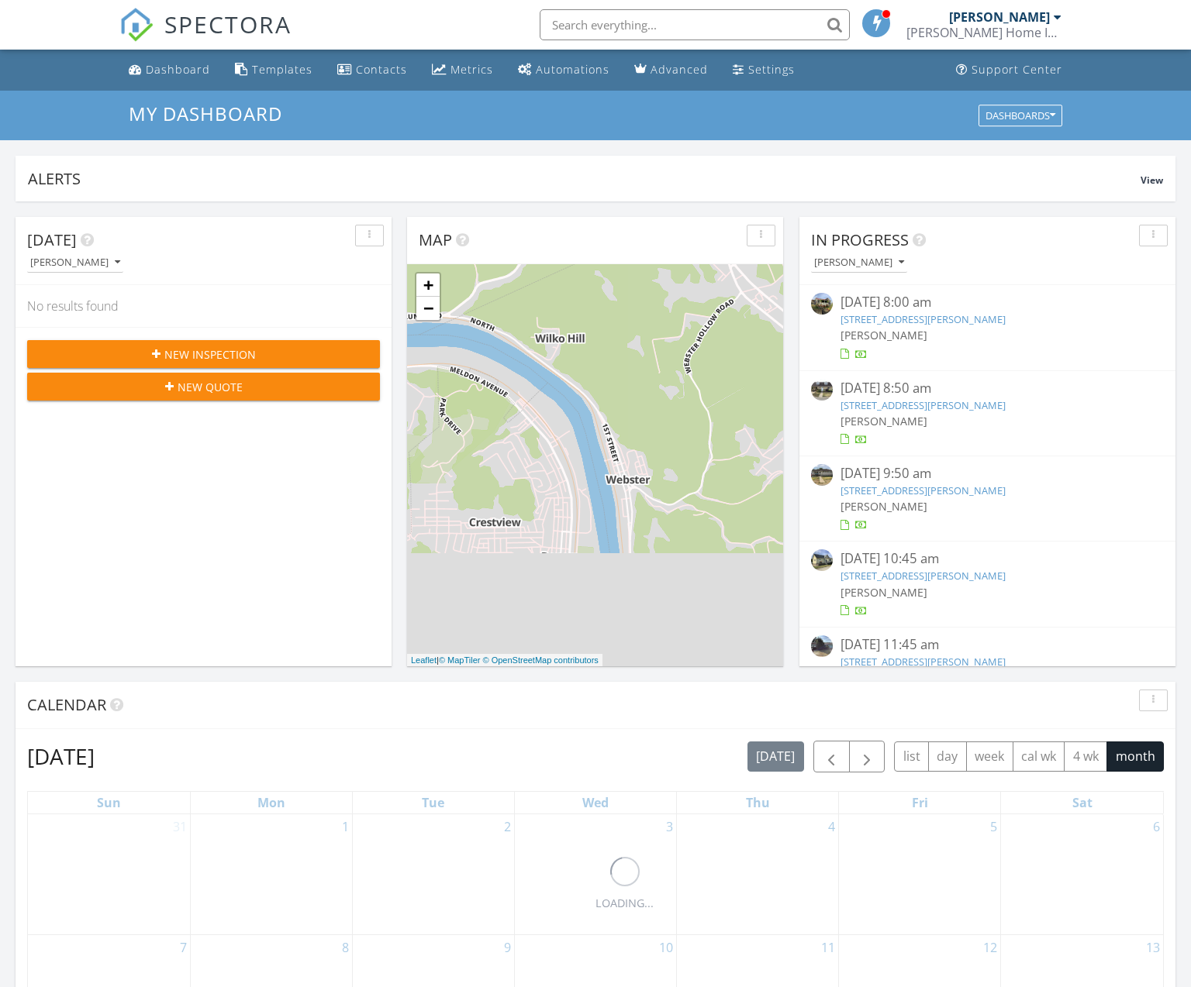
scroll to position [1411, 1191]
